Goal: Information Seeking & Learning: Learn about a topic

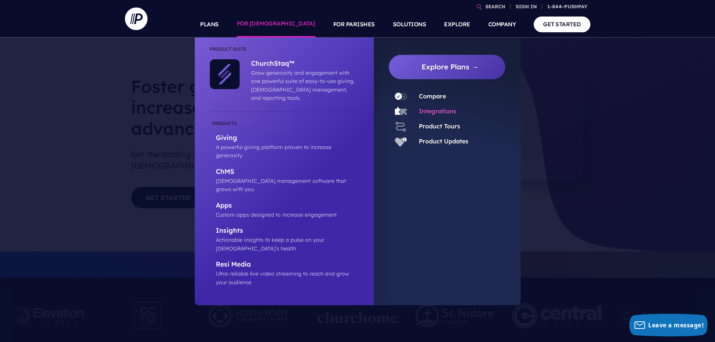
click at [435, 114] on link "Integrations" at bounding box center [438, 111] width 38 height 8
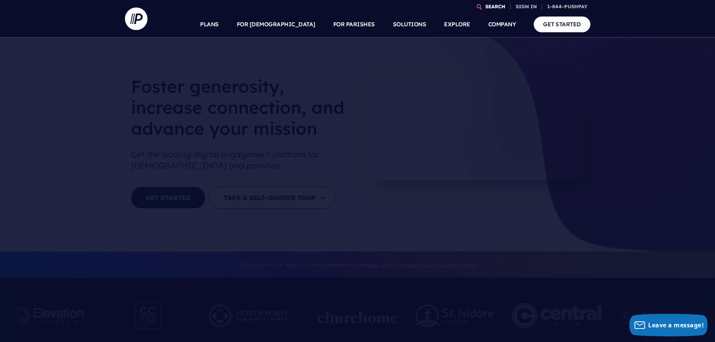
click at [485, 8] on link "SEARCH" at bounding box center [495, 6] width 26 height 13
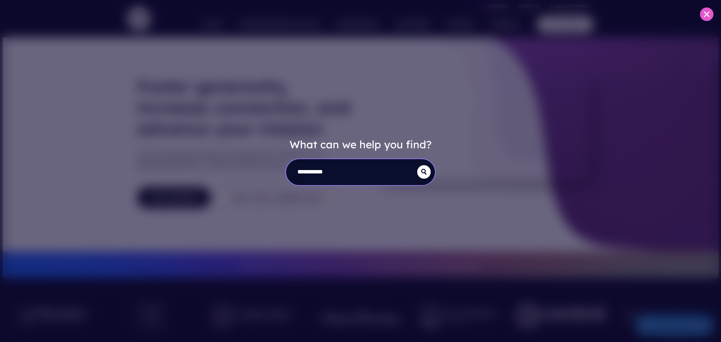
type input "**********"
click at [417, 165] on button "submit" at bounding box center [424, 172] width 14 height 14
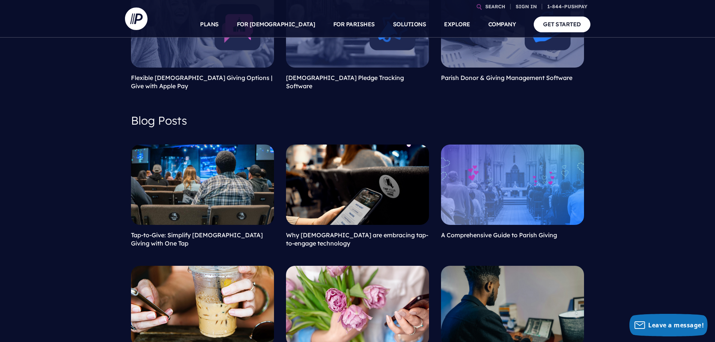
scroll to position [300, 0]
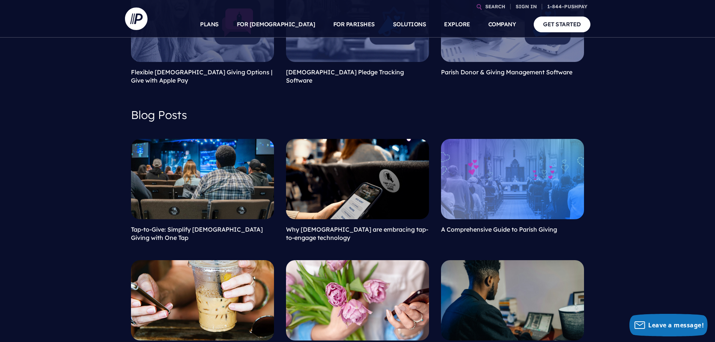
click at [371, 197] on link at bounding box center [357, 179] width 143 height 80
